Goal: Task Accomplishment & Management: Use online tool/utility

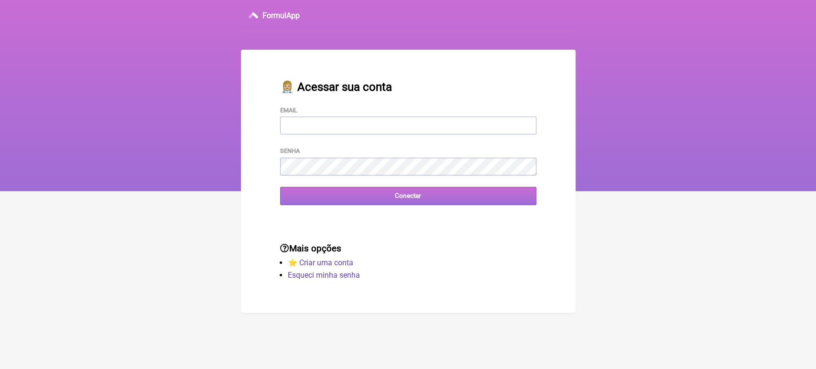
type input "[EMAIL_ADDRESS][DOMAIN_NAME]"
click at [333, 197] on input "Conectar" at bounding box center [408, 196] width 256 height 18
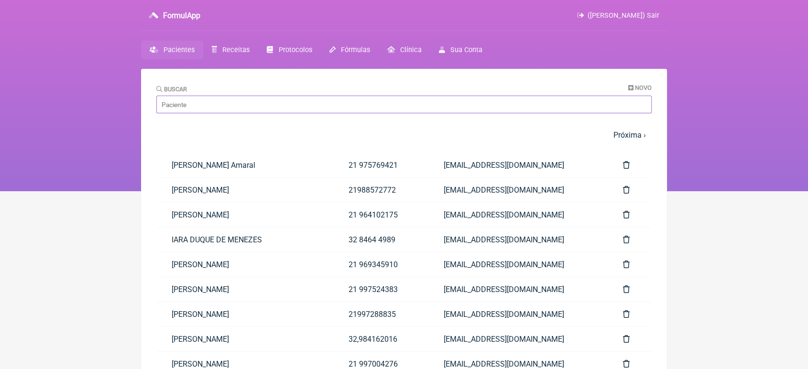
click at [316, 101] on input "Buscar" at bounding box center [403, 105] width 495 height 18
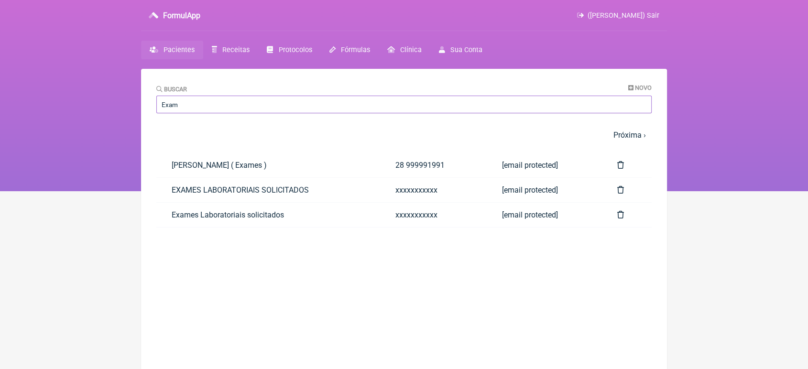
type input "exames"
click at [211, 224] on link "Exames Laboratoriais solicitados" at bounding box center [268, 215] width 224 height 24
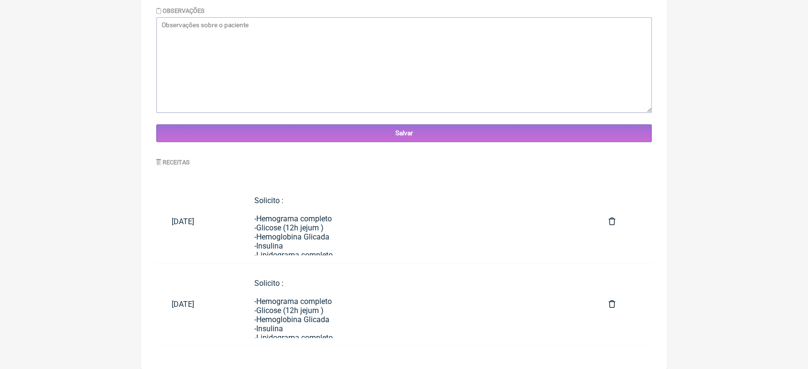
scroll to position [335, 0]
click at [374, 240] on div "Solicito : -Hemograma completo -Glicose (12h jejum ) -Hemoglobina Glicada -Insu…" at bounding box center [416, 327] width 324 height 263
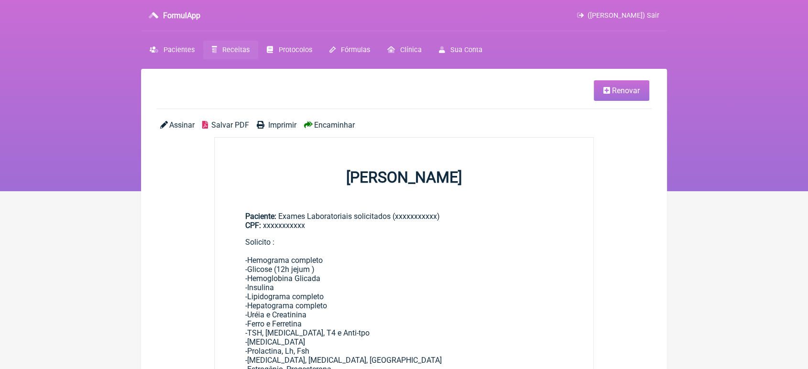
click at [621, 83] on link "Renovar" at bounding box center [621, 90] width 55 height 21
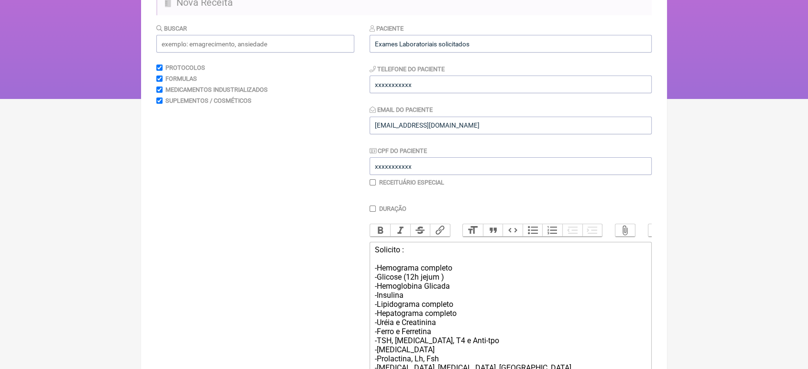
scroll to position [99, 0]
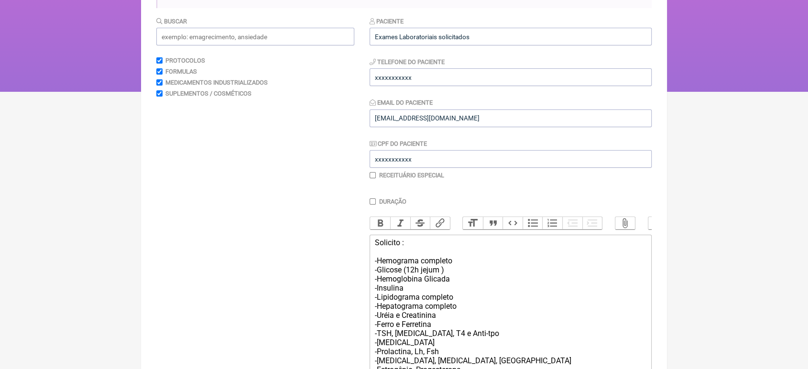
click at [373, 250] on trix-editor "Solicito : -Hemograma completo -Glicose (12h jejum ) -Hemoglobina Glicada -Insu…" at bounding box center [510, 370] width 282 height 270
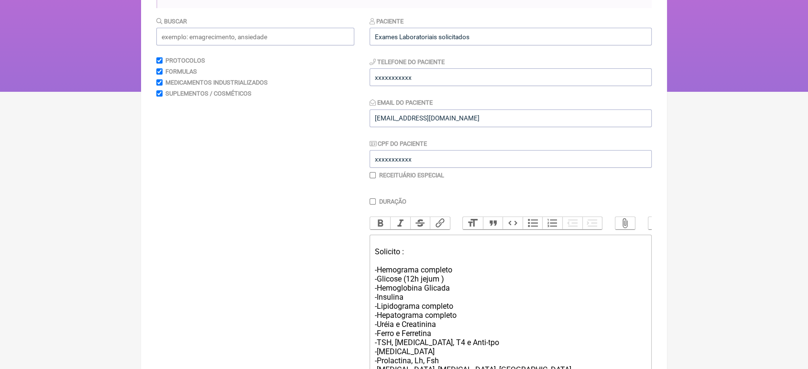
scroll to position [108, 0]
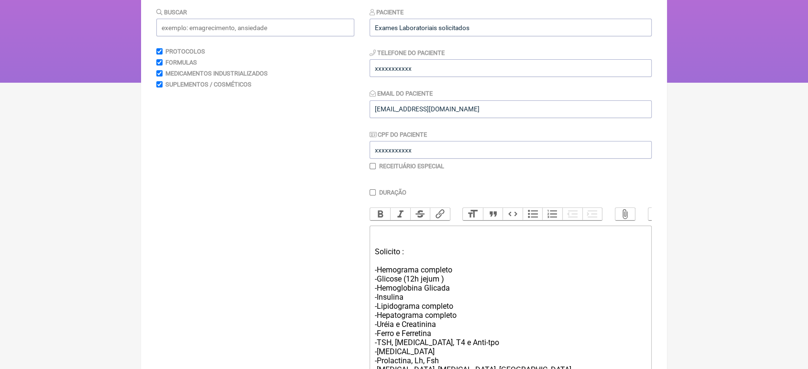
click at [376, 245] on div "Solicito : -Hemograma completo -Glicose (12h jejum ) -Hemoglobina Glicada -Insu…" at bounding box center [510, 369] width 271 height 281
click at [433, 246] on div "Indicação Médica: Investigação Médica Solicito : -Hemograma completo -Glicose (…" at bounding box center [510, 369] width 271 height 281
type trix-editor "<div>Indicação do Exame: Investigação Médica<br><br>Solicito :<br><br>-Hemogram…"
click at [514, 278] on div "Indicação do Exame: Investigação Médica Solicito : -Hemograma completo -Glicose…" at bounding box center [510, 369] width 271 height 281
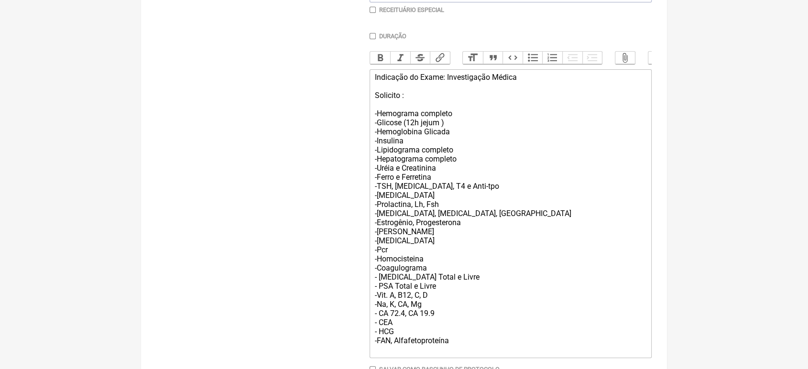
scroll to position [340, 0]
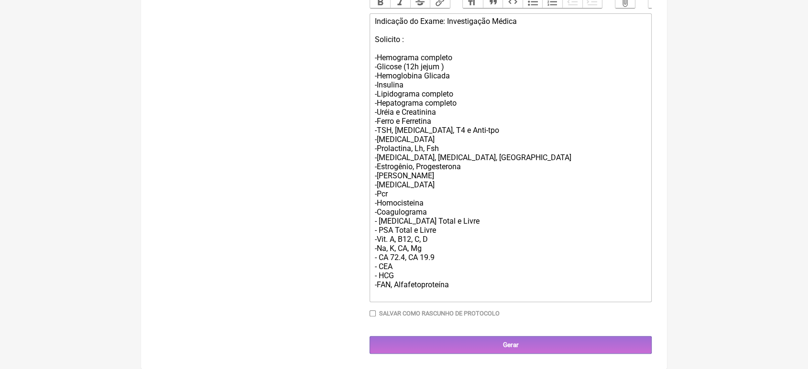
click at [375, 313] on input "Salvar como rascunho de Protocolo" at bounding box center [372, 313] width 6 height 6
checkbox input "true"
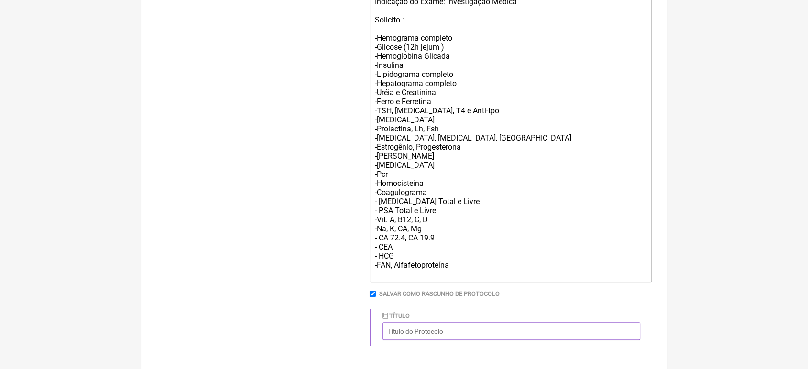
click at [561, 340] on input "Título" at bounding box center [511, 331] width 258 height 18
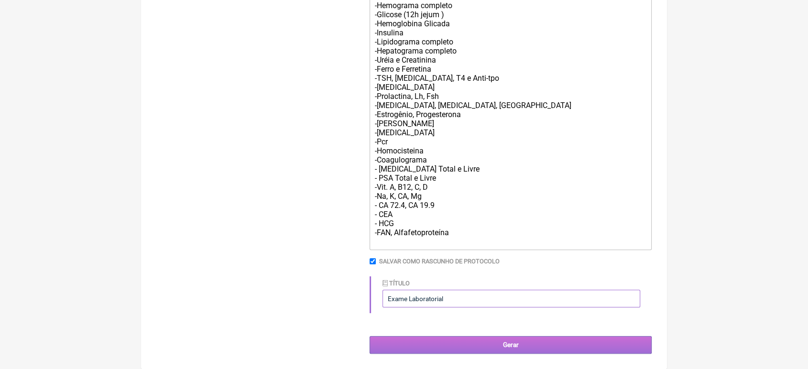
type input "Exame Laboratorial"
click at [547, 344] on input "Gerar" at bounding box center [510, 345] width 282 height 18
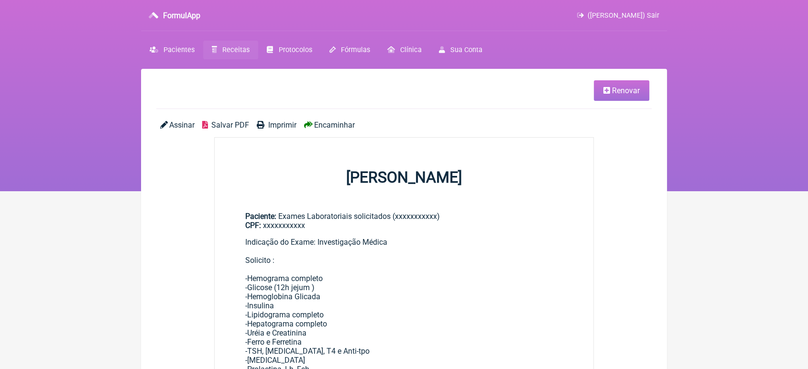
click at [634, 95] on span "Renovar" at bounding box center [626, 90] width 28 height 9
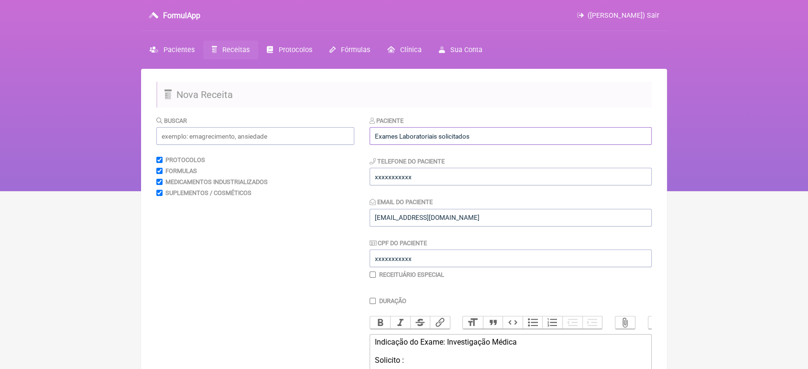
click at [491, 139] on input "Exames Laboratoriais solicitados" at bounding box center [510, 136] width 282 height 18
drag, startPoint x: 807, startPoint y: 51, endPoint x: 810, endPoint y: 166, distance: 114.8
click at [807, 166] on html "FormulApp (VINICIUS VIEIRA PASCHOAL) Sair Pacientes Receitas Protocolos Fórmula…" at bounding box center [404, 95] width 808 height 191
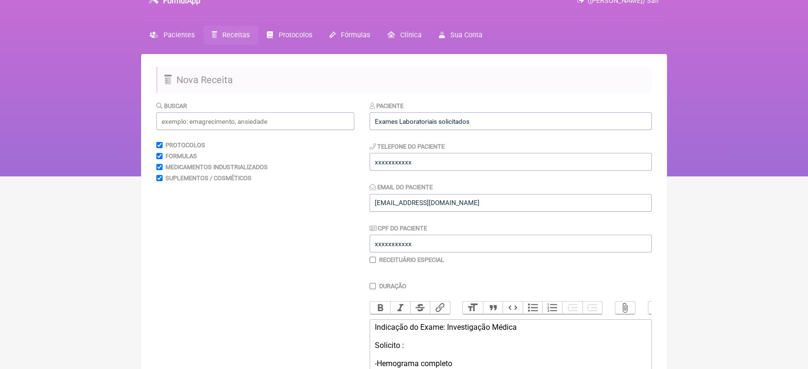
scroll to position [7, 0]
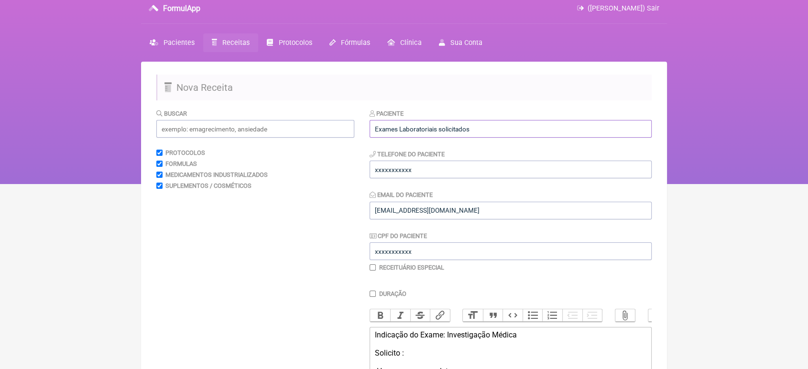
click at [546, 126] on input "Exames Laboratoriais solicitados" at bounding box center [510, 129] width 282 height 18
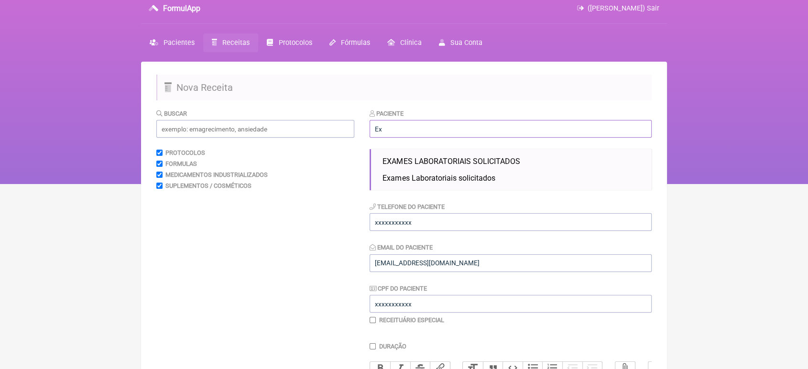
type input "E"
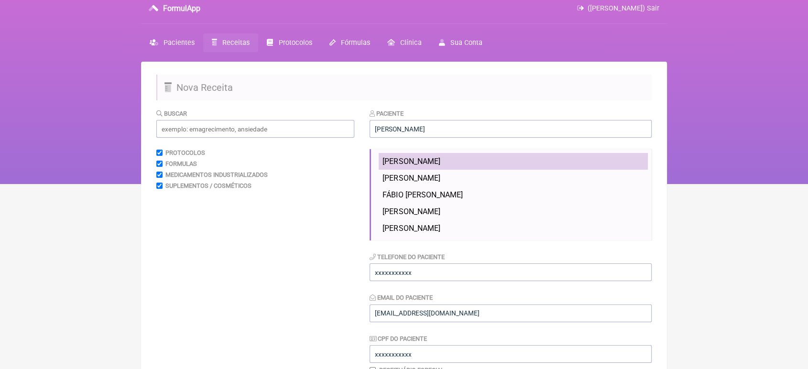
click at [523, 160] on li "FABIO RIBEIRO DA FONSECA" at bounding box center [512, 161] width 269 height 17
type input "FABIO RIBEIRO DA FONSECA"
type input "21 981561575"
type input "FABIORIBEIRODF@GMAIL.COM"
type input "11372527745"
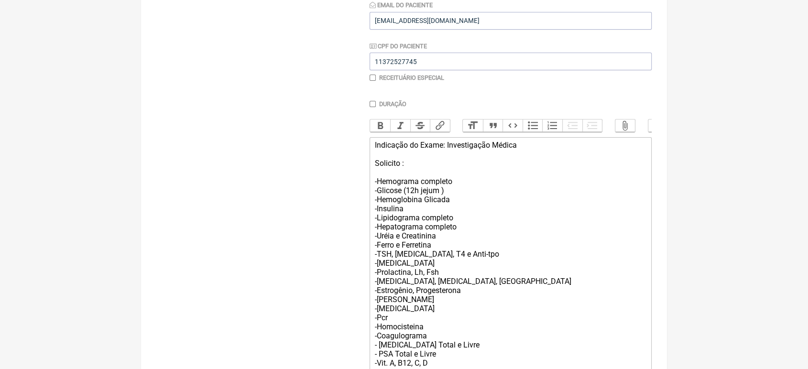
scroll to position [198, 0]
drag, startPoint x: 807, startPoint y: 209, endPoint x: 814, endPoint y: 217, distance: 10.5
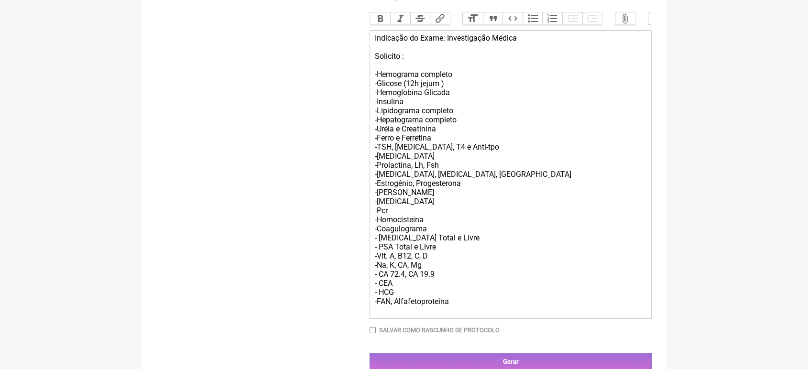
scroll to position [340, 0]
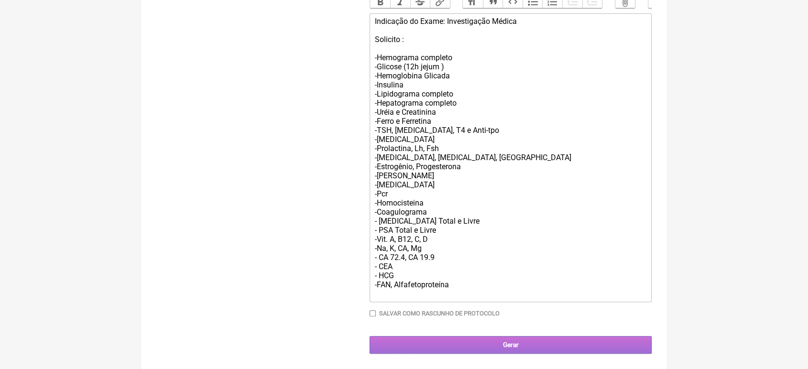
click at [524, 345] on input "Gerar" at bounding box center [510, 345] width 282 height 18
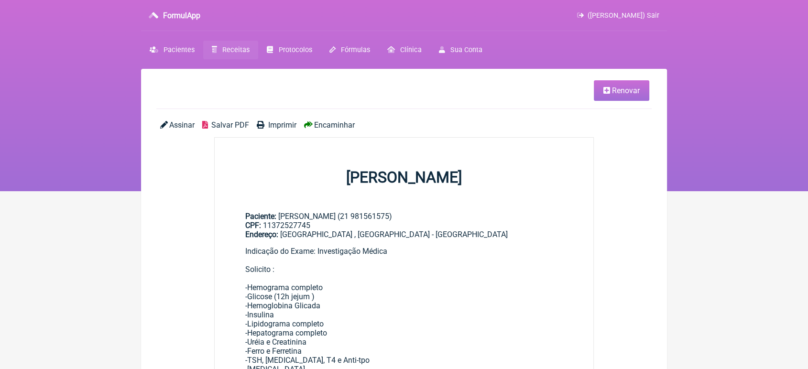
click at [346, 127] on span "Encaminhar" at bounding box center [334, 124] width 41 height 9
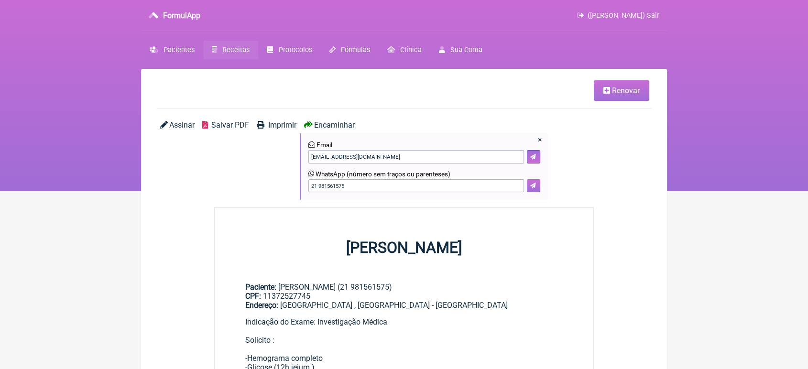
click at [527, 186] on button at bounding box center [533, 185] width 13 height 13
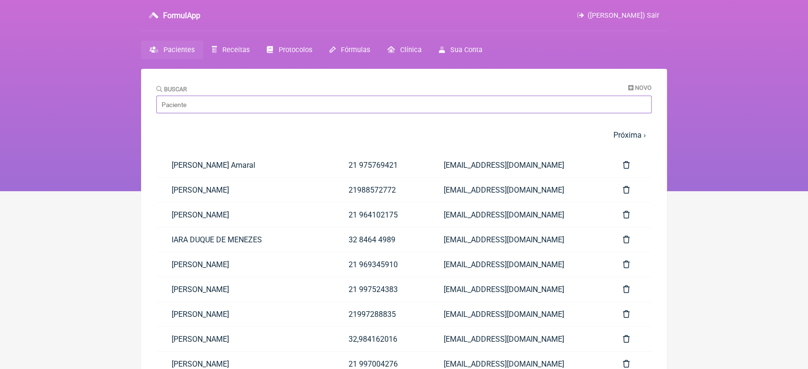
click at [248, 102] on input "Buscar" at bounding box center [403, 105] width 495 height 18
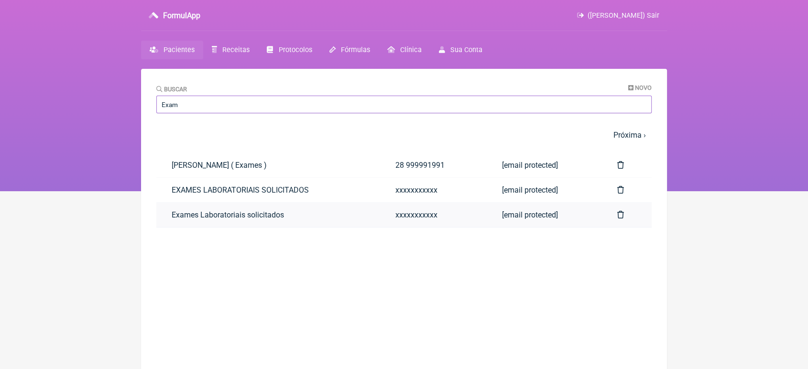
type input "Exam"
click at [186, 216] on link "Exames Laboratoriais solicitados" at bounding box center [268, 215] width 224 height 24
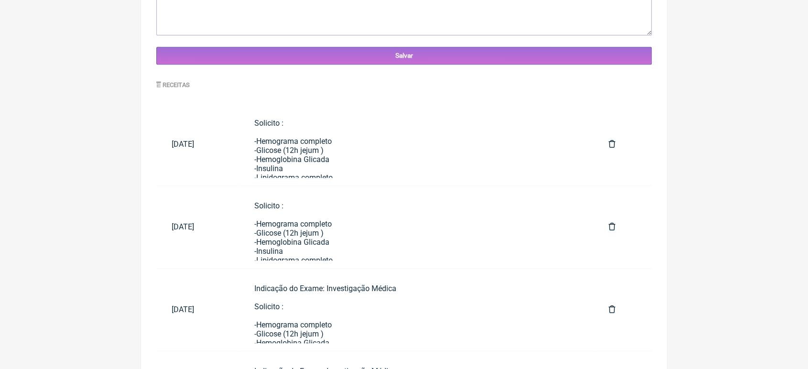
scroll to position [410, 0]
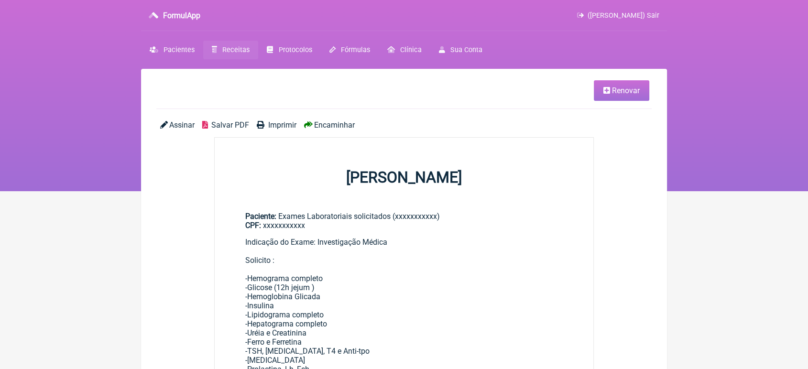
click at [607, 90] on icon at bounding box center [606, 90] width 7 height 8
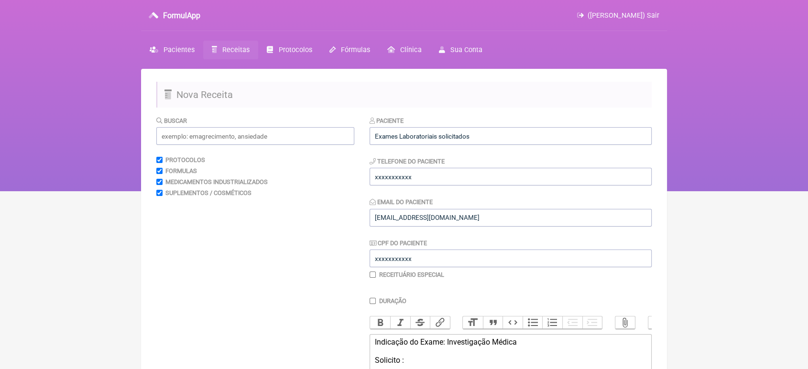
click at [485, 127] on div "Paciente Exames Laboratoriais solicitados" at bounding box center [510, 130] width 282 height 29
click at [479, 139] on input "Exames Laboratoriais solicitados" at bounding box center [510, 136] width 282 height 18
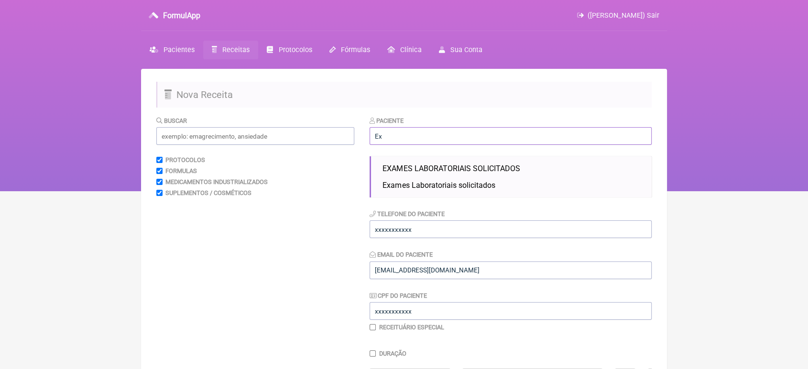
type input "E"
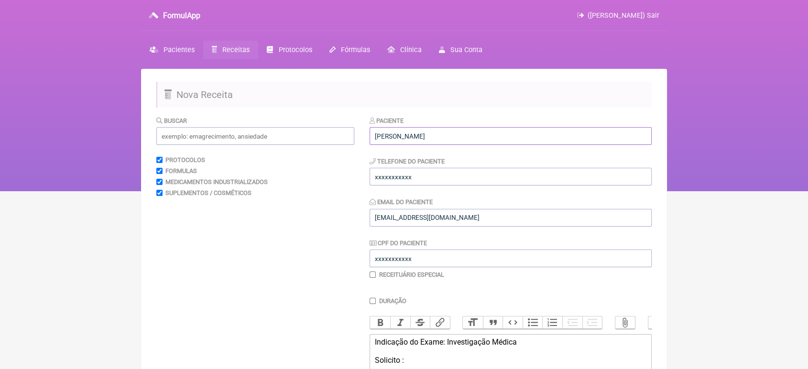
type input "Alexandre Távora Barbosa"
click at [447, 173] on input "xxxxxxxxxxx" at bounding box center [510, 177] width 282 height 18
type input "x"
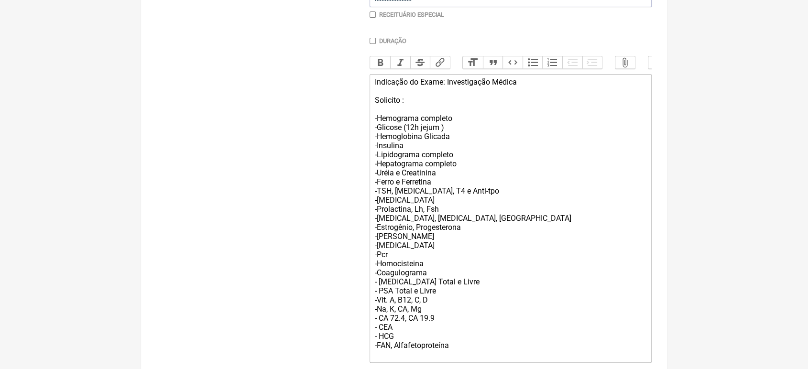
scroll to position [320, 0]
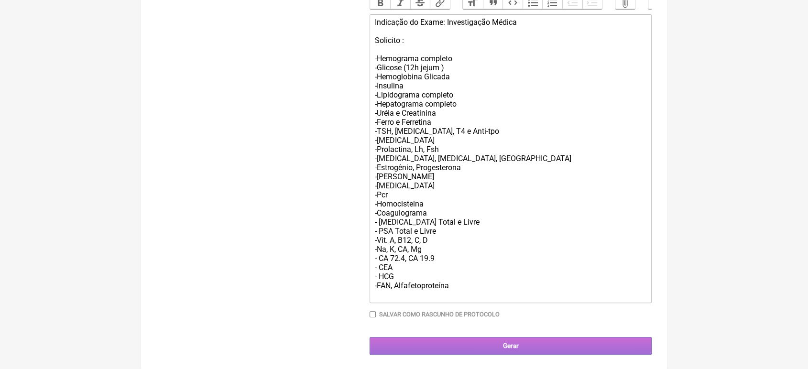
type input "21989548018"
click at [459, 355] on input "Gerar" at bounding box center [510, 346] width 282 height 18
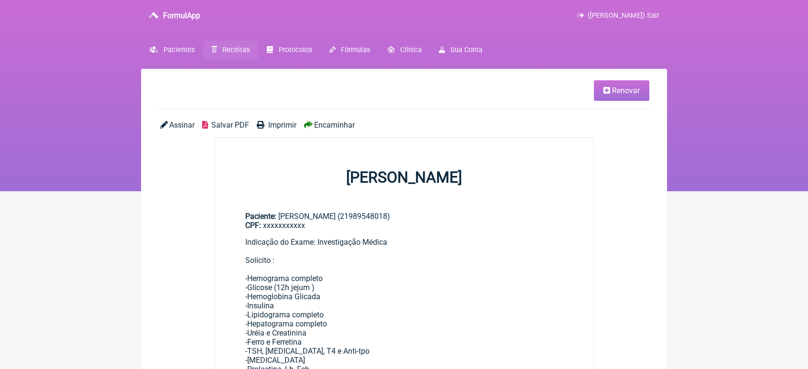
click at [313, 131] on div "Assinar Salvar PDF Imprimir Encaminhar" at bounding box center [403, 128] width 495 height 17
click at [326, 126] on span "Encaminhar" at bounding box center [334, 124] width 41 height 9
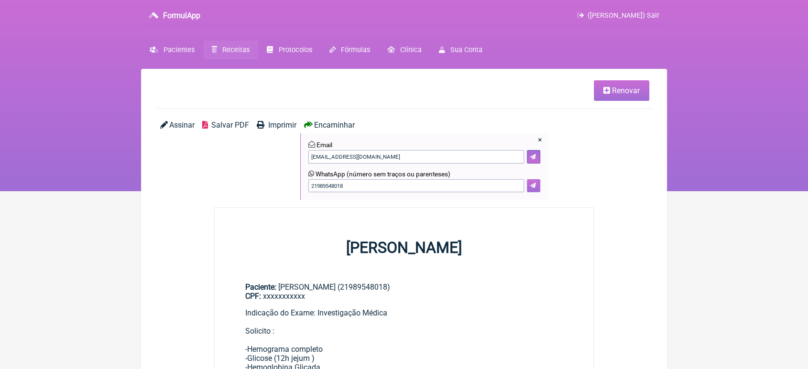
click at [536, 188] on button at bounding box center [533, 185] width 13 height 13
click at [631, 94] on span "Renovar" at bounding box center [626, 90] width 28 height 9
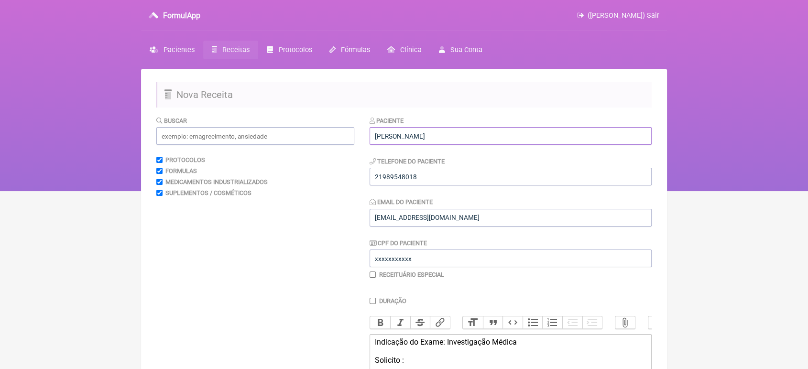
click at [529, 137] on input "Alexandre Távora Barbosa" at bounding box center [510, 136] width 282 height 18
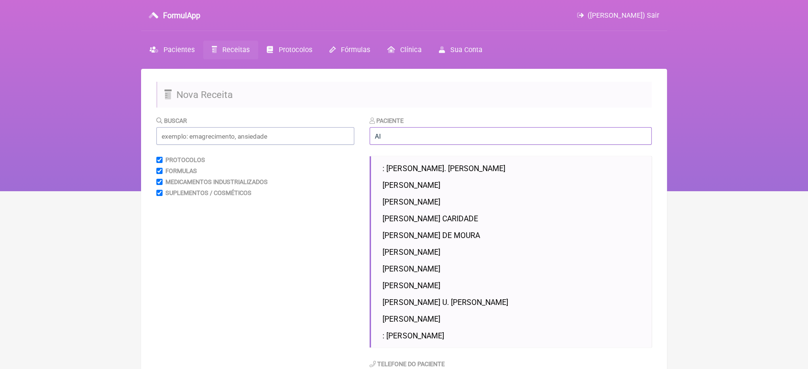
type input "A"
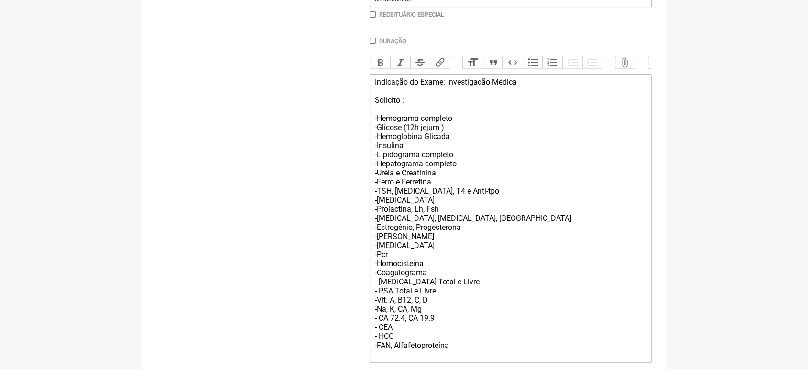
scroll to position [340, 0]
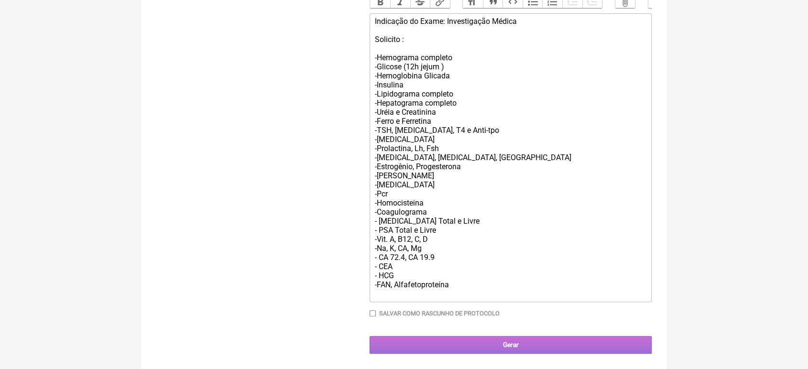
type input "Rogério Nicolau Silva Júnior"
click at [517, 342] on input "Gerar" at bounding box center [510, 345] width 282 height 18
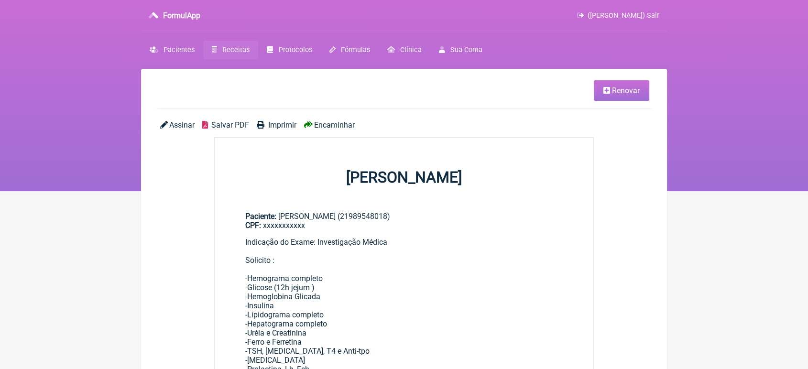
click at [335, 126] on span "Encaminhar" at bounding box center [334, 124] width 41 height 9
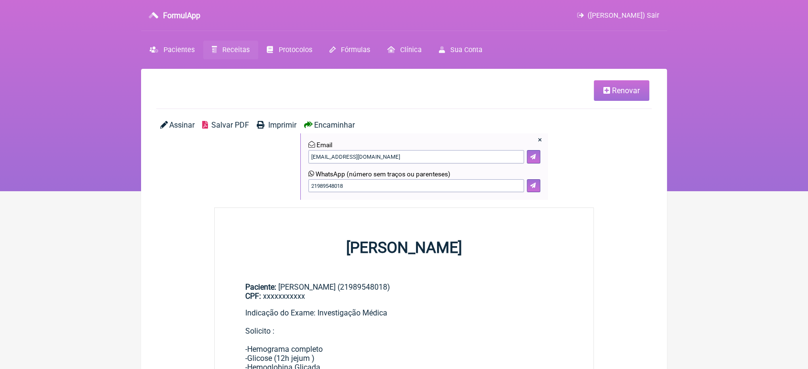
click at [526, 189] on div "21989548018" at bounding box center [424, 185] width 232 height 13
click at [531, 186] on icon at bounding box center [533, 186] width 6 height 6
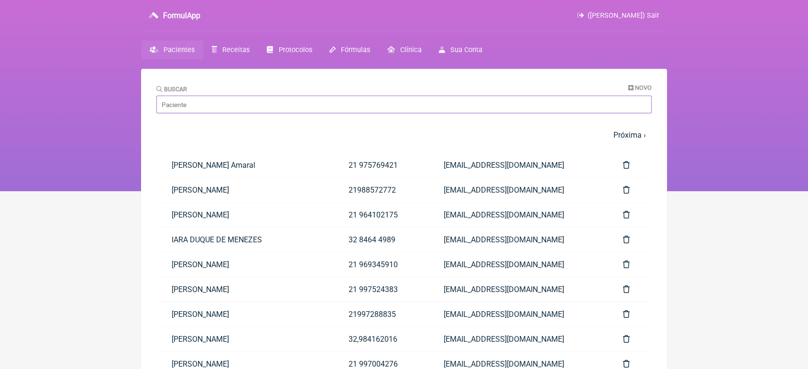
click at [236, 109] on input "Buscar" at bounding box center [403, 105] width 495 height 18
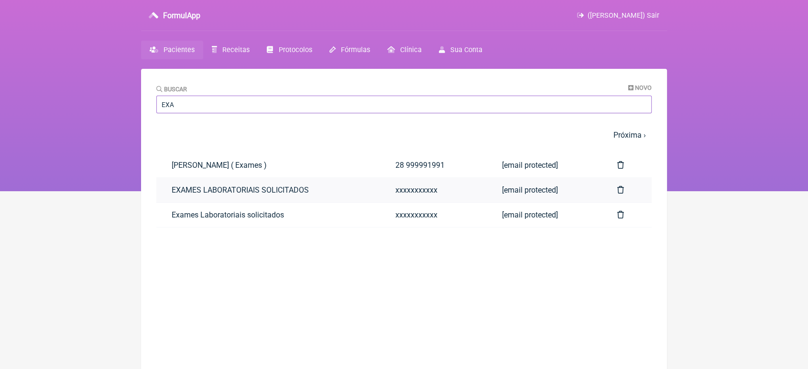
type input "EXA"
click at [194, 192] on link "EXAMES LABORATORIAIS SOLICITADOS" at bounding box center [268, 190] width 224 height 24
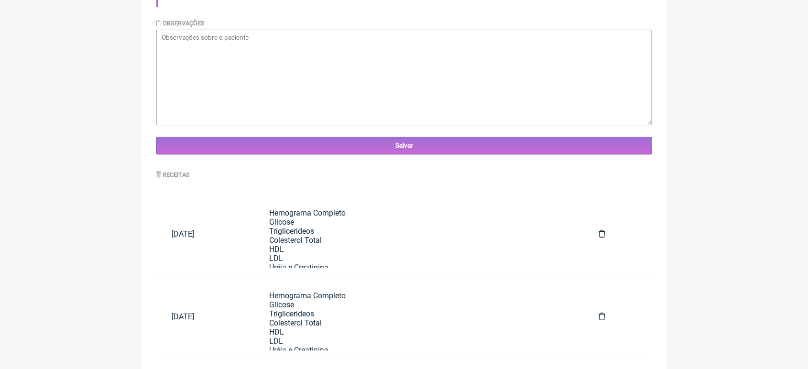
scroll to position [325, 0]
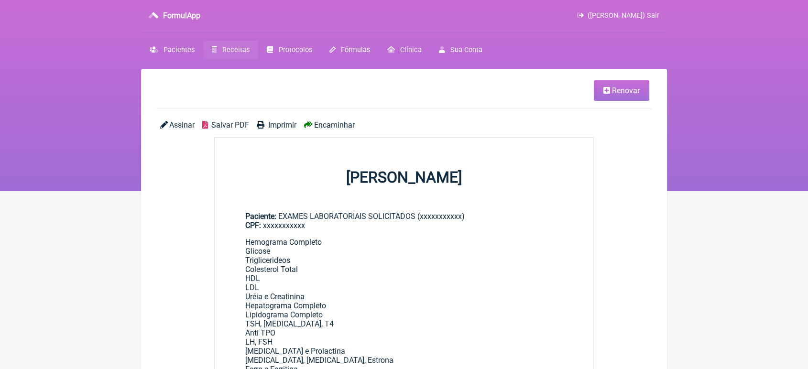
click at [620, 87] on span "Renovar" at bounding box center [626, 90] width 28 height 9
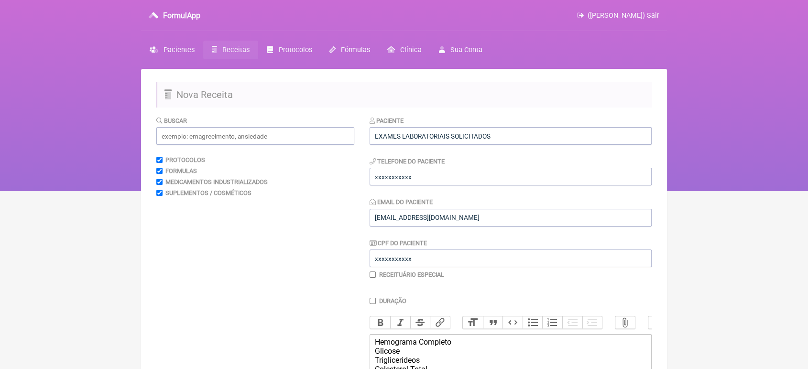
drag, startPoint x: 807, startPoint y: 69, endPoint x: 814, endPoint y: 186, distance: 117.8
click at [807, 186] on html "FormulApp ([PERSON_NAME]) Sair [GEOGRAPHIC_DATA] Receitas Protocolos Fórmulas […" at bounding box center [404, 95] width 808 height 191
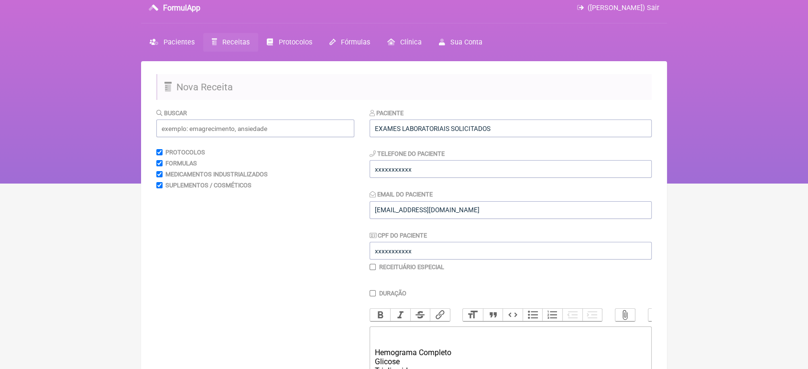
scroll to position [17, 0]
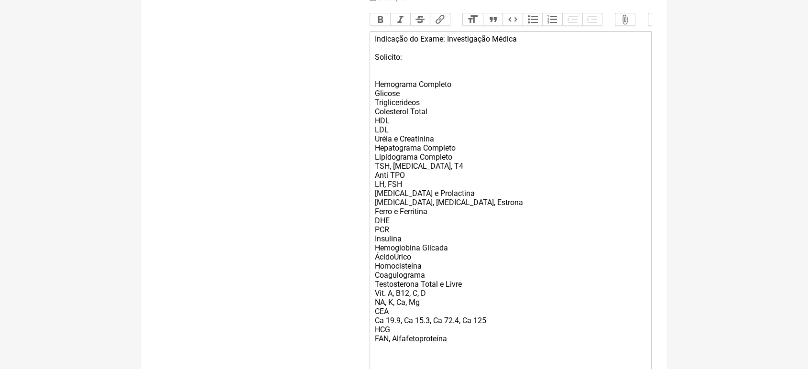
scroll to position [302, 0]
click at [373, 91] on trix-editor "Indicação do Exame: Investigação Médica Solicito: Hemograma Completo Glicose Tr…" at bounding box center [510, 212] width 282 height 361
click at [373, 96] on trix-editor "Indicação do Exame: Investigação Médica Solicito: Hemograma Completo Glicose Tr…" at bounding box center [510, 212] width 282 height 361
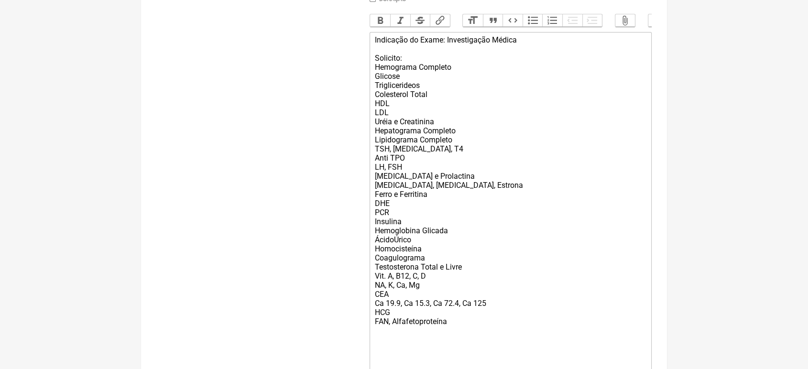
click at [371, 71] on trix-editor "Indicação do Exame: Investigação Médica Solicito: Hemograma Completo Glicose Tr…" at bounding box center [510, 203] width 282 height 343
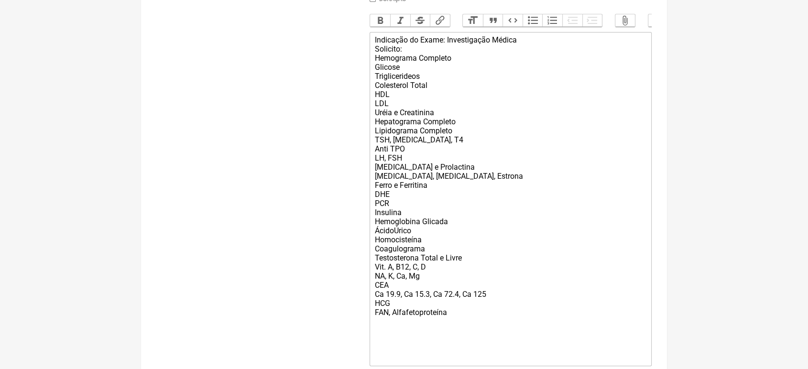
click at [370, 70] on trix-editor "Indicação do Exame: Investigação Médica Solicito: Hemograma Completo Glicose Tr…" at bounding box center [510, 199] width 282 height 334
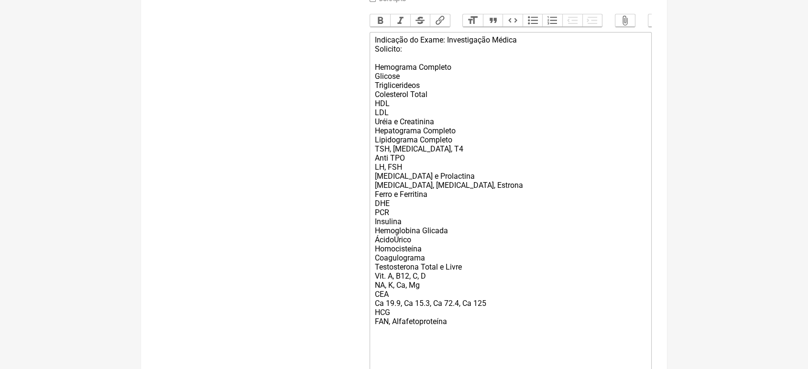
click at [376, 57] on div "Indicação do Exame: Investigação Médica Solicito: Hemograma Completo Glicose Tr…" at bounding box center [510, 203] width 271 height 336
type trix-editor "<div>Indicação do Exame: Investigação Médica<br><br>Solicito:<br><br>Hemograma …"
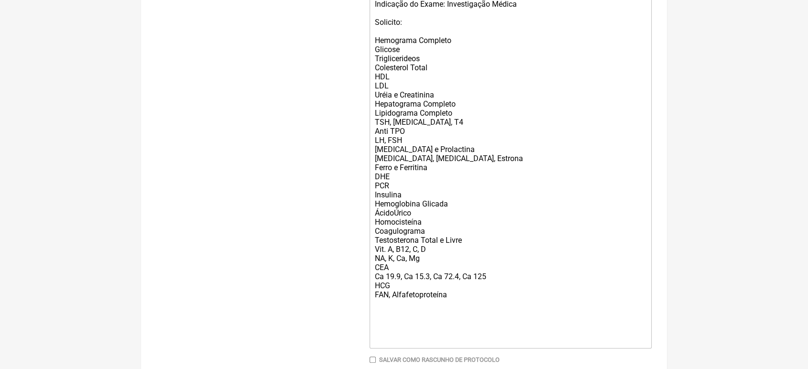
scroll to position [405, 0]
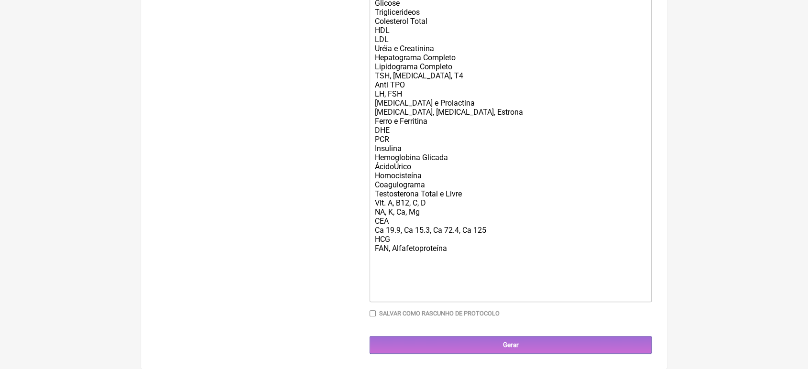
click at [371, 315] on input "Salvar como rascunho de Protocolo" at bounding box center [372, 313] width 6 height 6
checkbox input "true"
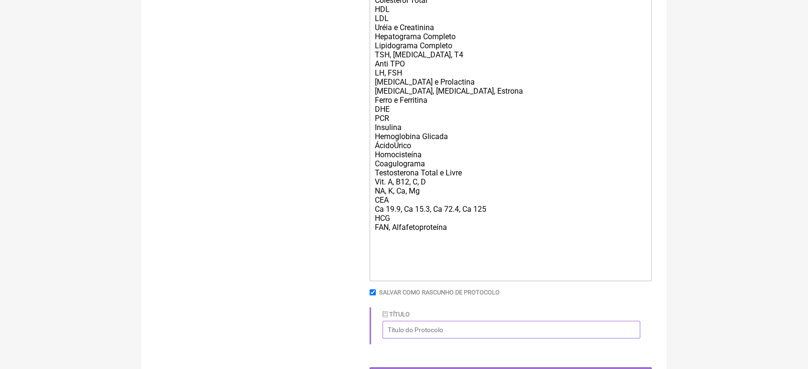
click at [443, 338] on input "Título" at bounding box center [511, 330] width 258 height 18
click at [547, 338] on input "Exame Laboratorial" at bounding box center [511, 330] width 258 height 18
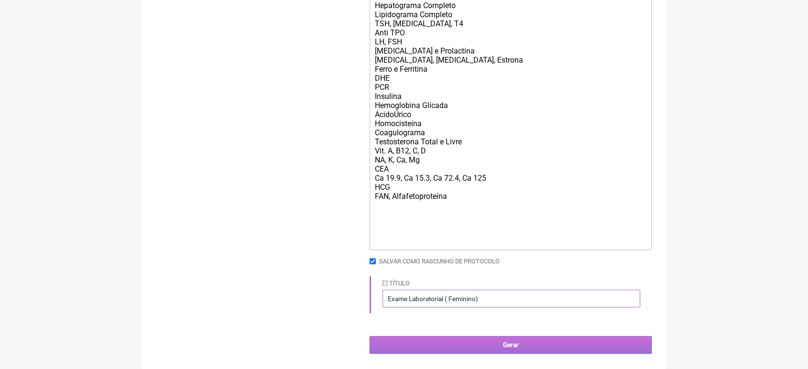
type input "Exame Laboratorial ( Feminino)"
click at [495, 346] on input "Gerar" at bounding box center [510, 345] width 282 height 18
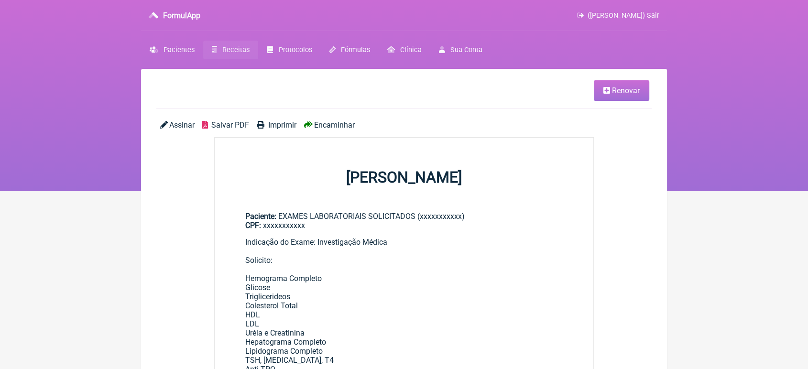
click at [635, 86] on span "Renovar" at bounding box center [626, 90] width 28 height 9
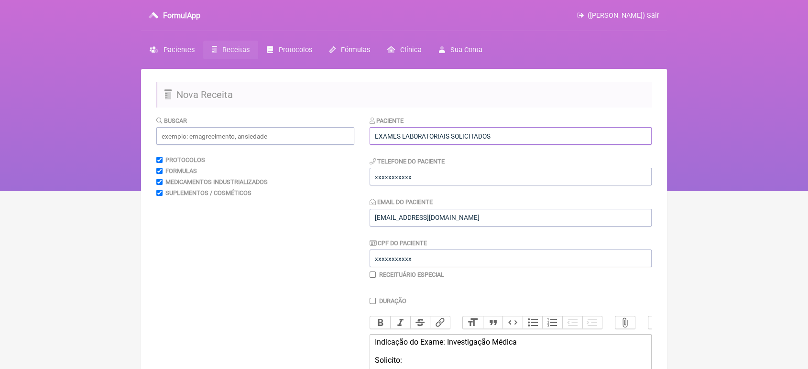
click at [524, 143] on input "EXAMES LABORATORIAIS SOLICITADOS" at bounding box center [510, 136] width 282 height 18
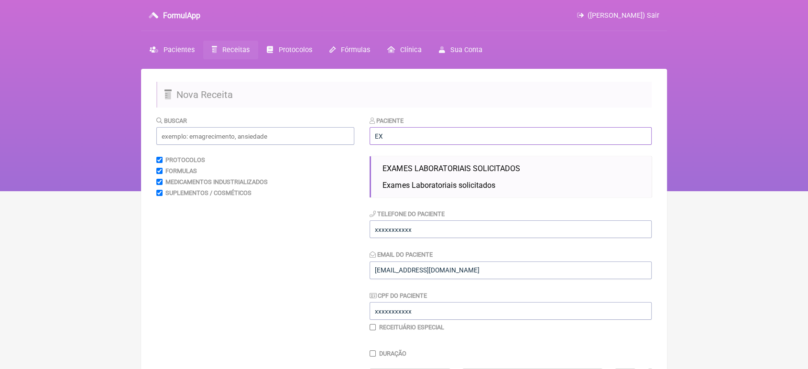
type input "E"
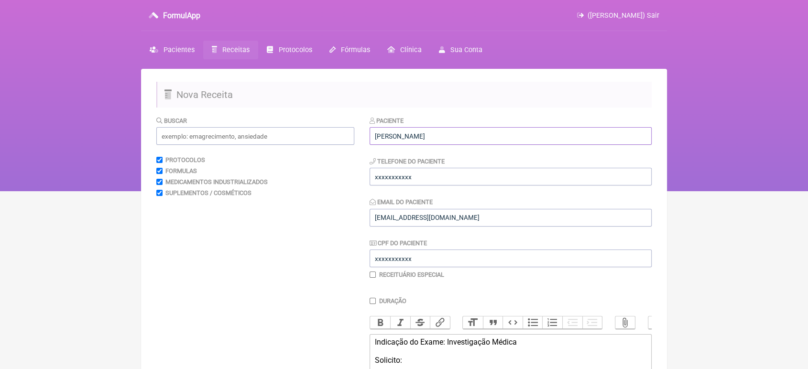
type input "[PERSON_NAME]"
click at [469, 175] on input "xxxxxxxxxxx" at bounding box center [510, 177] width 282 height 18
type input "x"
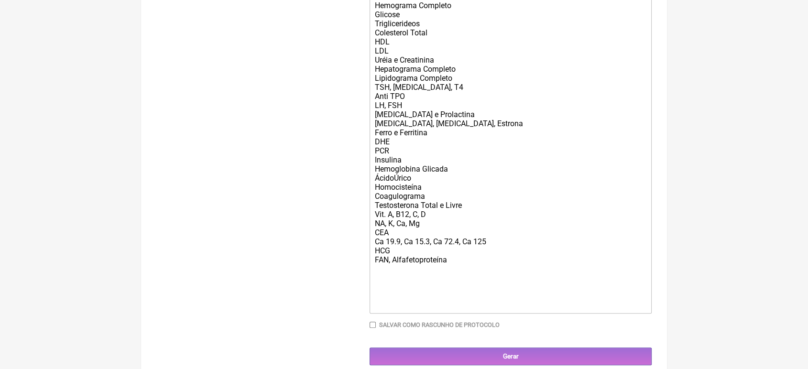
scroll to position [405, 0]
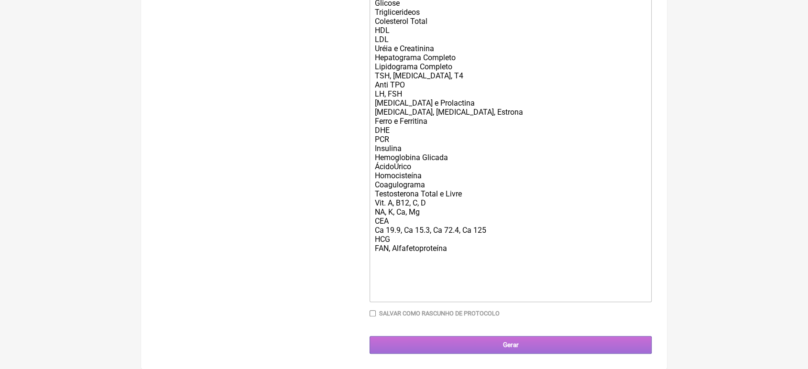
type input "21989548018"
click at [470, 344] on input "Gerar" at bounding box center [510, 345] width 282 height 18
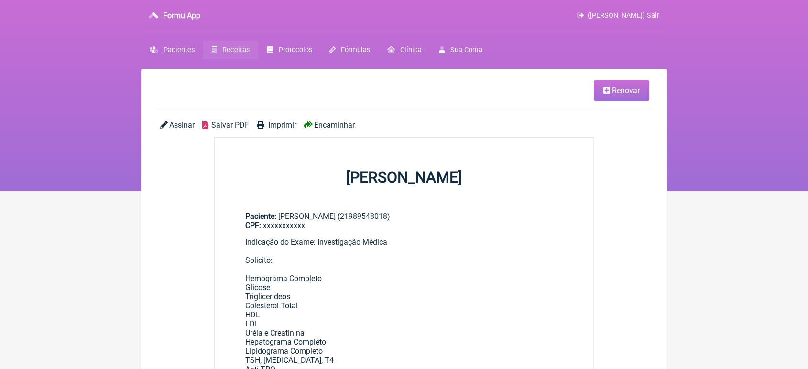
click at [345, 122] on span "Encaminhar" at bounding box center [334, 124] width 41 height 9
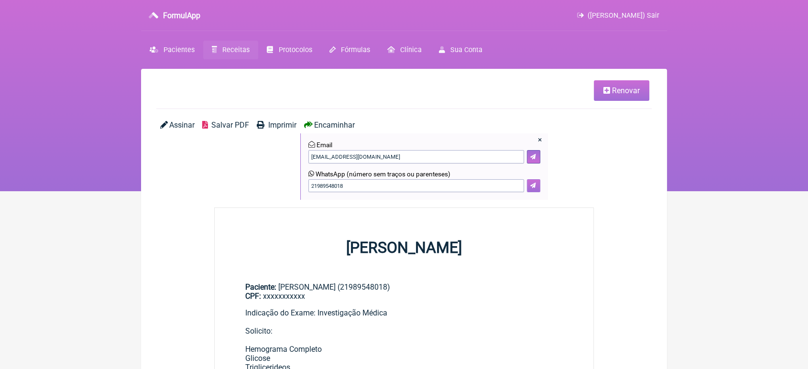
click at [533, 188] on icon at bounding box center [533, 186] width 6 height 6
